Goal: Feedback & Contribution: Leave review/rating

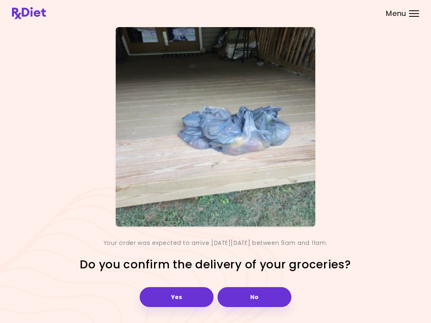
click at [183, 293] on button "Yes" at bounding box center [177, 297] width 74 height 20
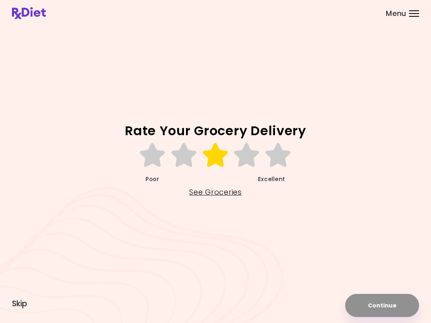
click at [219, 160] on icon at bounding box center [216, 155] width 28 height 24
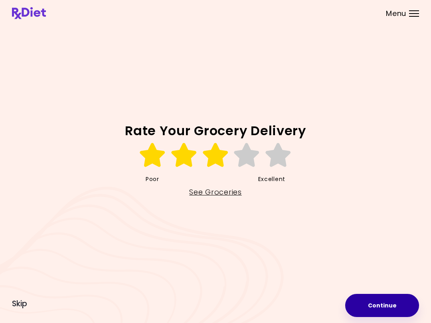
click at [323, 299] on button "Continue" at bounding box center [382, 305] width 74 height 23
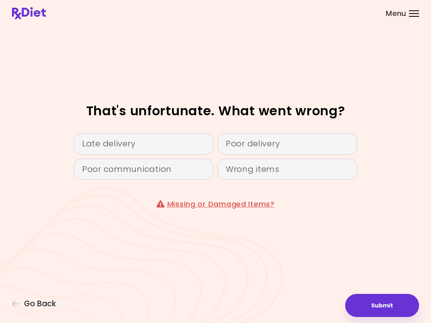
click at [19, 316] on div "That's unfortunate. What went wrong? Late delivery Poor delivery Poor communica…" at bounding box center [215, 161] width 431 height 323
click at [23, 296] on div "That's unfortunate. What went wrong? Late delivery Poor delivery Poor communica…" at bounding box center [215, 161] width 407 height 269
click at [28, 303] on span "Go Back" at bounding box center [40, 303] width 32 height 9
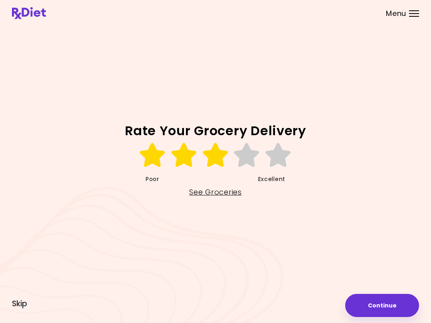
click at [227, 186] on link "See Groceries" at bounding box center [215, 192] width 52 height 13
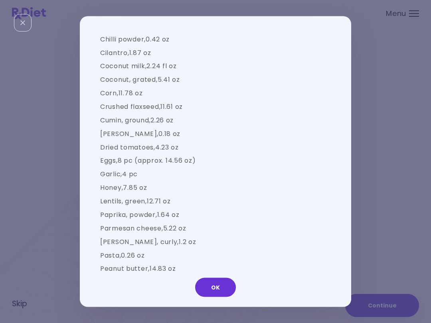
scroll to position [635, 0]
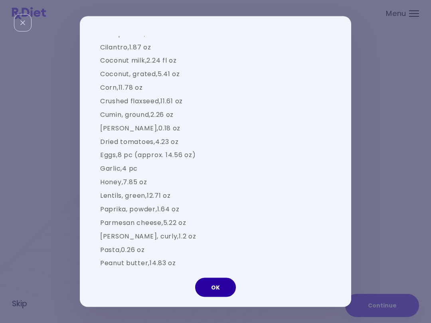
click at [216, 290] on button "OK" at bounding box center [215, 287] width 41 height 19
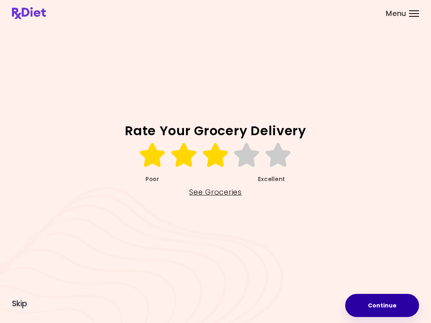
click at [323, 308] on button "Continue" at bounding box center [382, 305] width 74 height 23
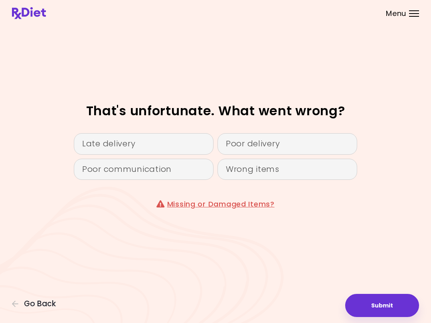
click at [295, 167] on div "Wrong items" at bounding box center [287, 170] width 140 height 22
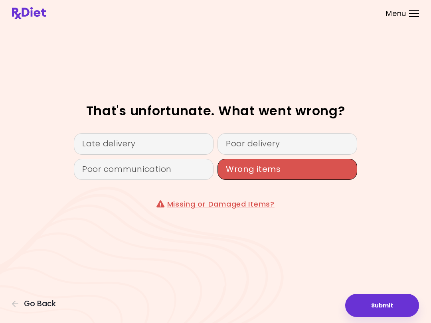
click at [211, 203] on link "Missing or Damaged Items?" at bounding box center [220, 204] width 107 height 10
click at [198, 199] on link "Missing or Damaged Items?" at bounding box center [220, 204] width 107 height 10
click at [323, 302] on button "Submit" at bounding box center [382, 305] width 74 height 23
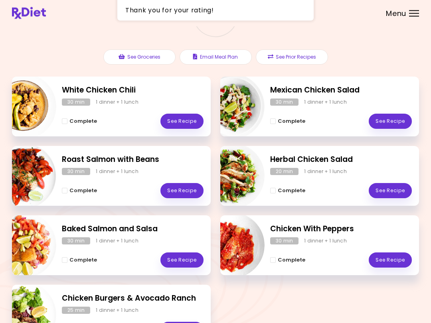
scroll to position [127, 0]
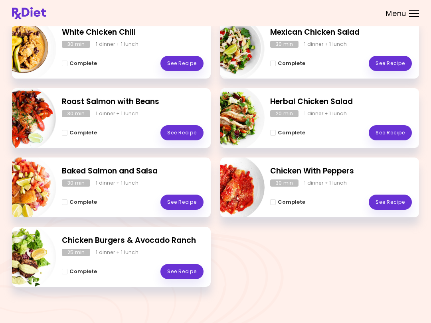
click at [188, 60] on link "See Recipe" at bounding box center [181, 63] width 43 height 15
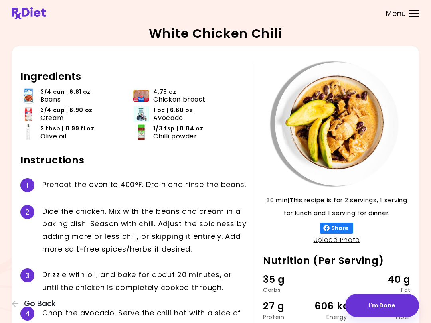
click at [18, 302] on icon "button" at bounding box center [15, 303] width 7 height 7
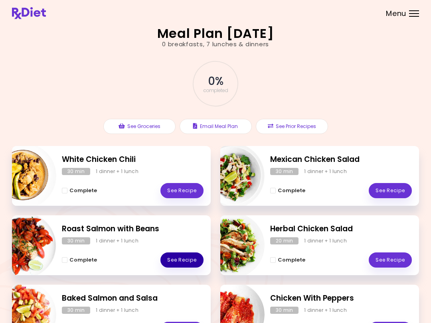
click at [187, 256] on link "See Recipe" at bounding box center [181, 259] width 43 height 15
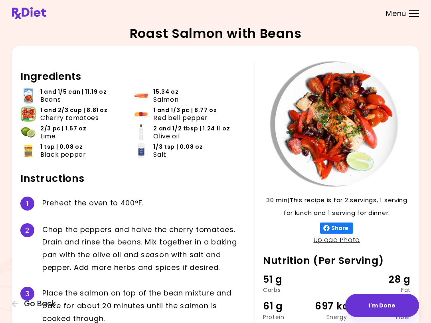
click at [11, 315] on div "Roast Salmon with Beans 30 min 30 min | This recipe is for 2 servings, 1 servin…" at bounding box center [215, 213] width 431 height 426
click at [12, 316] on div "30 min 30 min | This recipe is for 2 servings, 1 serving for lunch and 1 servin…" at bounding box center [215, 222] width 407 height 353
click at [15, 303] on icon "button" at bounding box center [15, 303] width 7 height 7
